Goal: Find contact information: Obtain details needed to contact an individual or organization

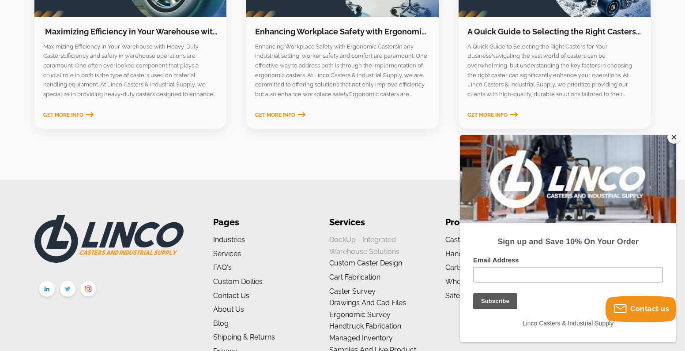
scroll to position [1487, 0]
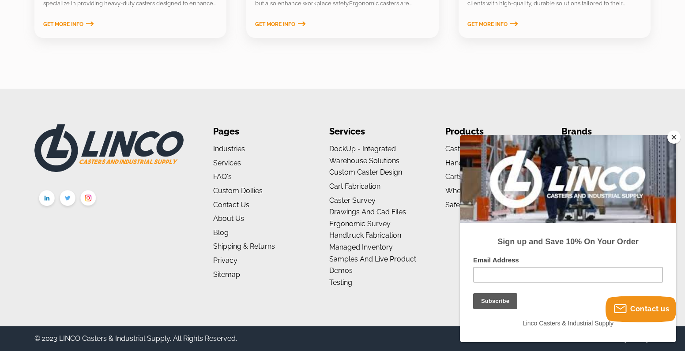
click at [669, 139] on button "Close" at bounding box center [673, 137] width 13 height 13
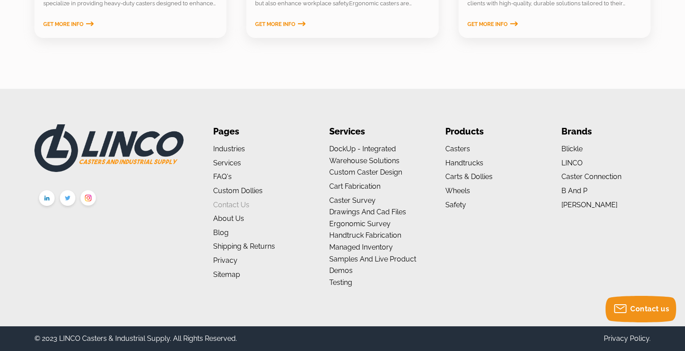
click at [233, 209] on link "Contact Us" at bounding box center [231, 205] width 36 height 8
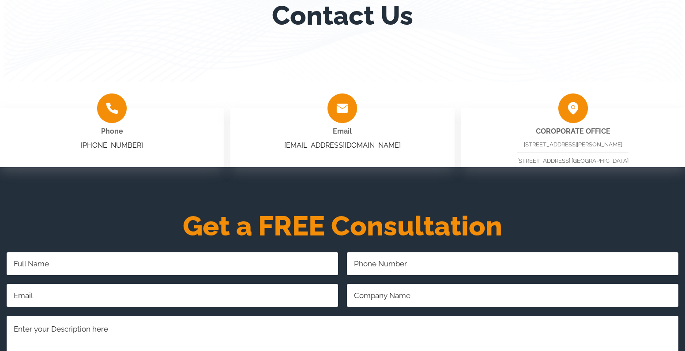
scroll to position [176, 0]
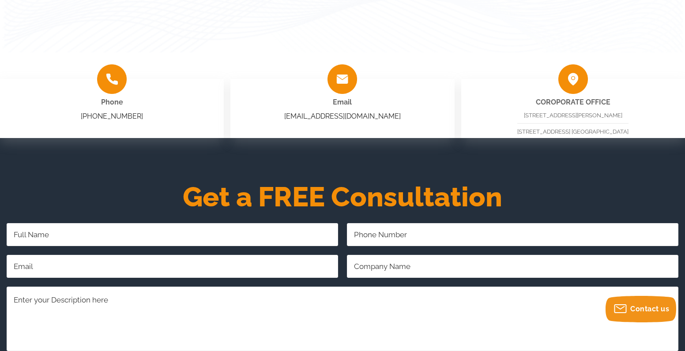
click at [384, 116] on div "Email sales@shoplinco.com" at bounding box center [342, 108] width 224 height 59
click at [314, 116] on link "sales@shoplinco.com" at bounding box center [342, 116] width 116 height 8
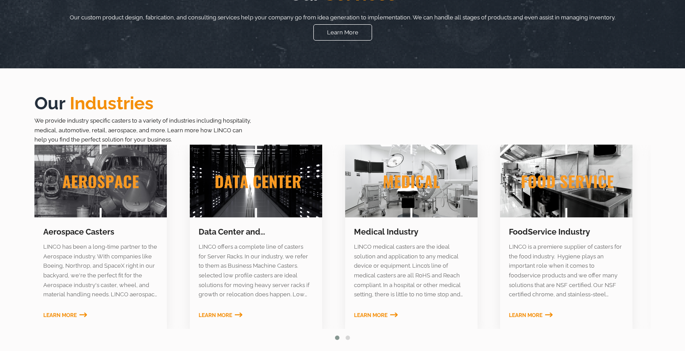
scroll to position [1487, 0]
